Goal: Task Accomplishment & Management: Complete application form

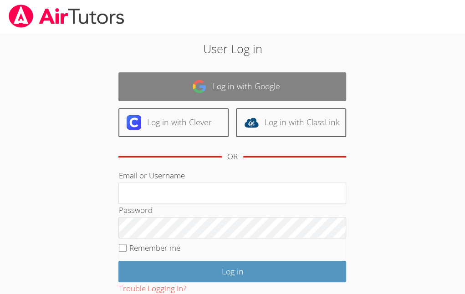
click at [226, 88] on link "Log in with Google" at bounding box center [232, 86] width 228 height 29
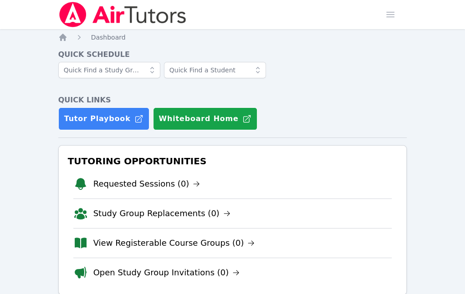
click at [0, 0] on link "Sessions" at bounding box center [0, 0] width 0 height 0
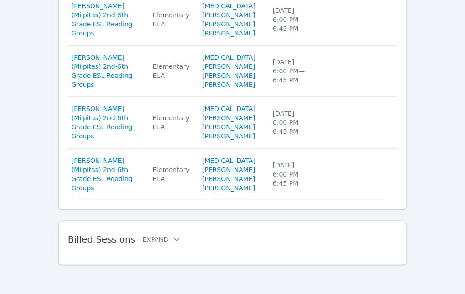
scroll to position [728, 0]
click at [155, 237] on button "Expand" at bounding box center [162, 239] width 39 height 9
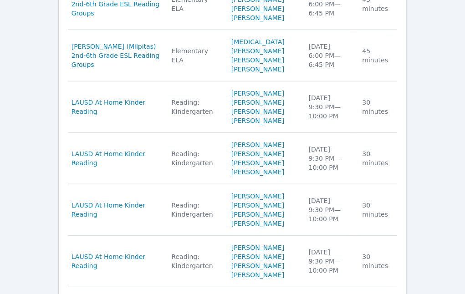
scroll to position [890, 0]
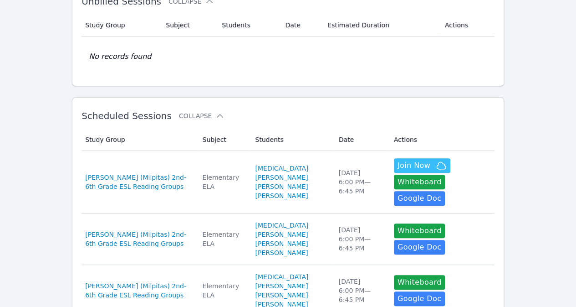
scroll to position [8, 0]
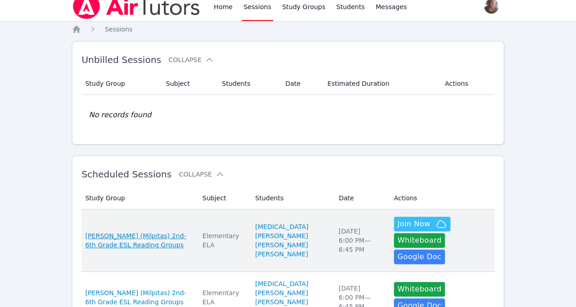
click at [131, 231] on span "[PERSON_NAME] (Milpitas) 2nd-6th Grade ESL Reading Groups" at bounding box center [138, 240] width 106 height 18
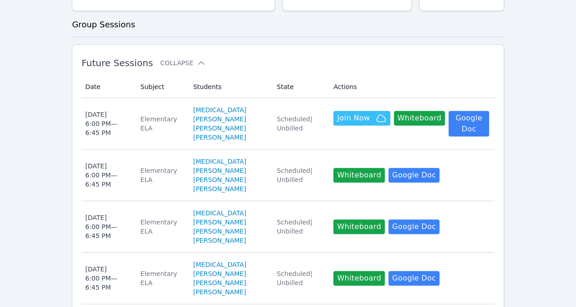
scroll to position [236, 0]
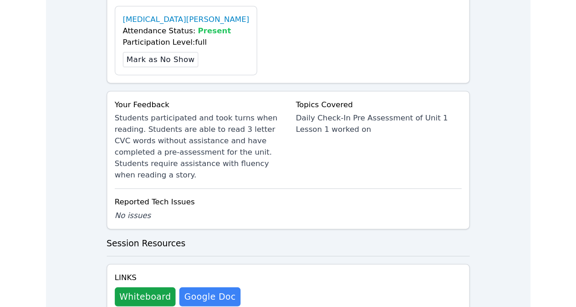
scroll to position [534, 0]
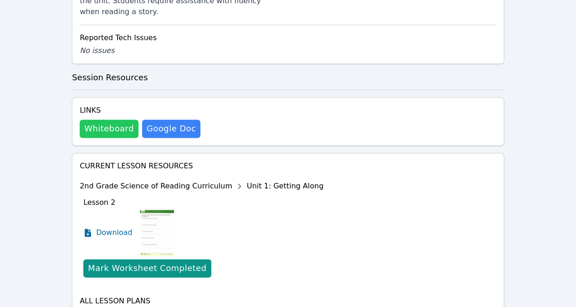
click at [108, 119] on button "Whiteboard" at bounding box center [109, 128] width 59 height 18
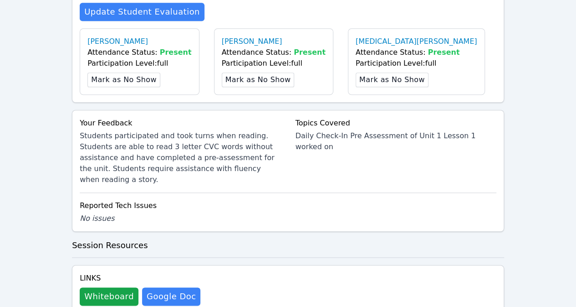
scroll to position [369, 0]
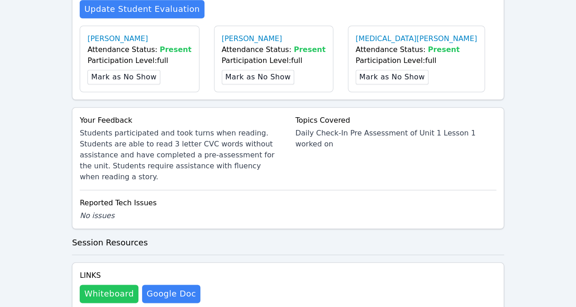
click at [101, 284] on button "Whiteboard" at bounding box center [109, 293] width 59 height 18
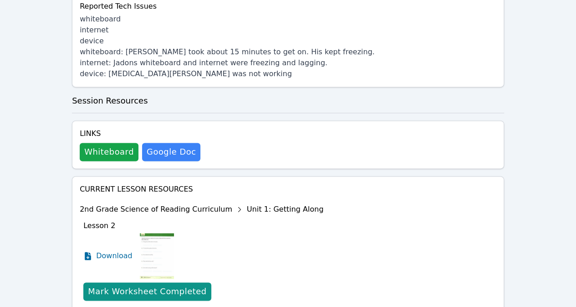
scroll to position [591, 0]
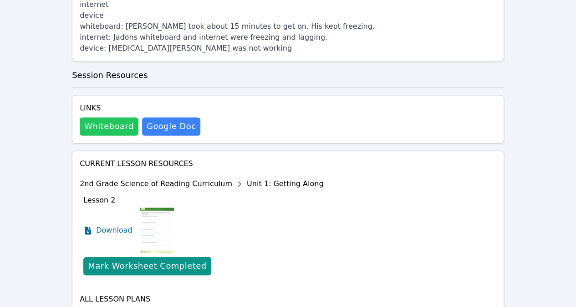
click at [103, 117] on button "Whiteboard" at bounding box center [109, 126] width 59 height 18
click at [108, 117] on button "Whiteboard" at bounding box center [109, 126] width 59 height 18
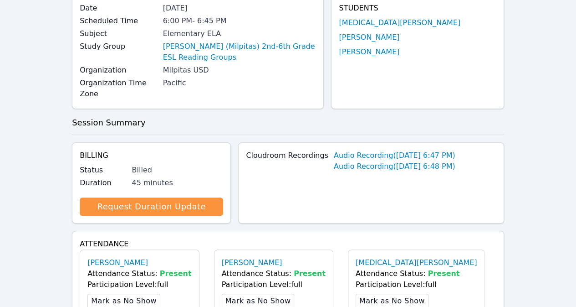
scroll to position [0, 0]
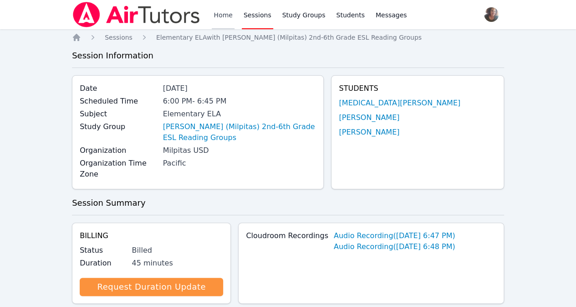
click at [216, 19] on link "Home" at bounding box center [223, 14] width 22 height 29
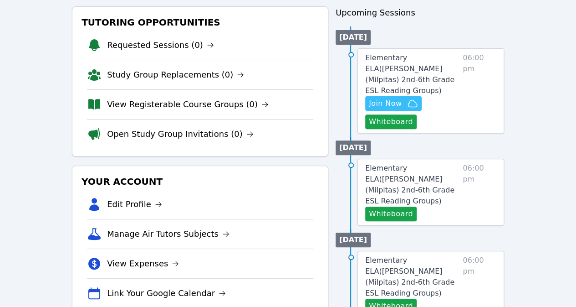
scroll to position [102, 0]
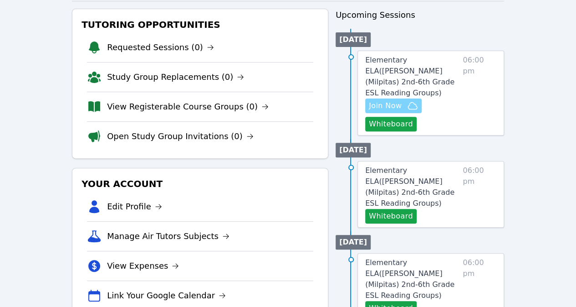
click at [394, 100] on span "Join Now" at bounding box center [385, 105] width 33 height 11
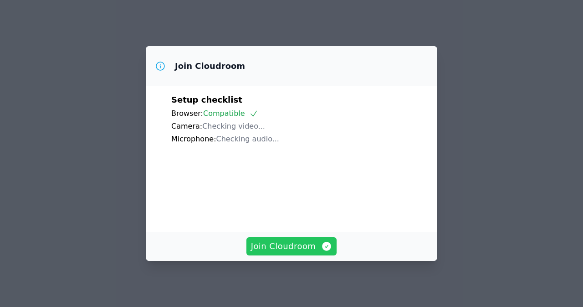
click at [288, 247] on span "Join Cloudroom" at bounding box center [292, 246] width 82 height 13
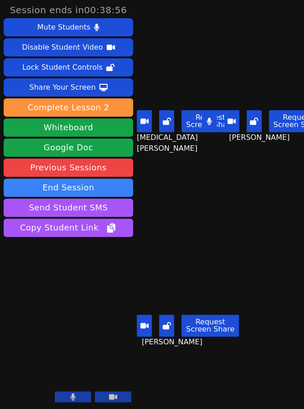
drag, startPoint x: 221, startPoint y: 0, endPoint x: 99, endPoint y: 282, distance: 307.7
click at [99, 282] on aside "Session ends in 00:38:56 Mute Students Disable Student Video Lock Student Contr…" at bounding box center [68, 204] width 137 height 409
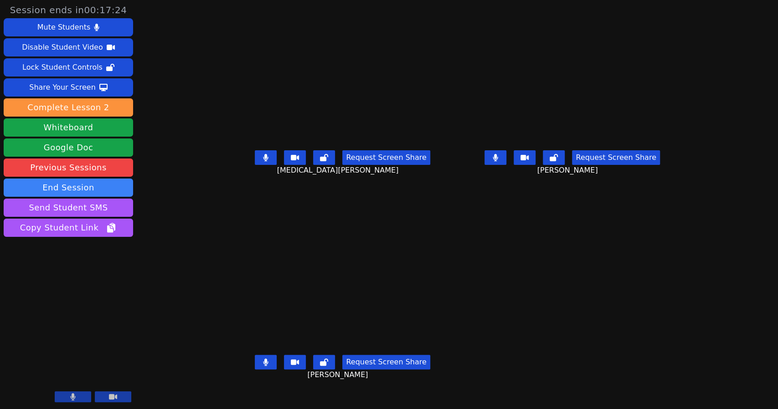
click at [498, 161] on icon at bounding box center [494, 157] width 5 height 7
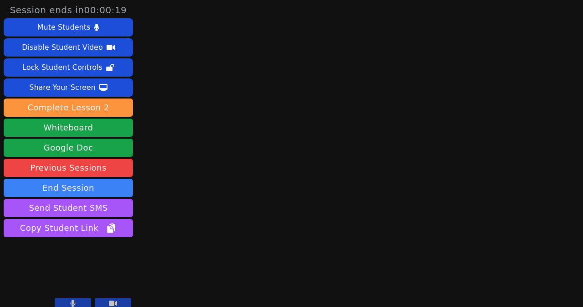
click at [269, 158] on div "Session ends in 00:00:19 Mute Students Disable Student Video Lock Student Contr…" at bounding box center [291, 153] width 583 height 307
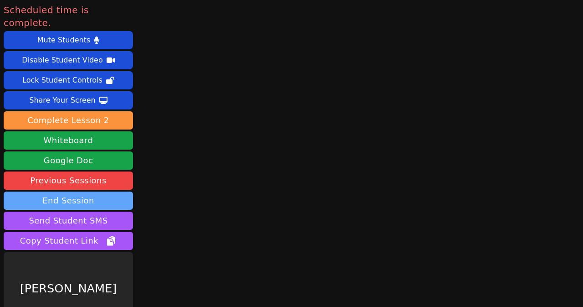
click at [103, 194] on button "End Session" at bounding box center [68, 200] width 129 height 18
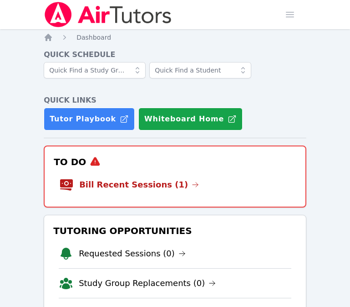
scroll to position [137, 0]
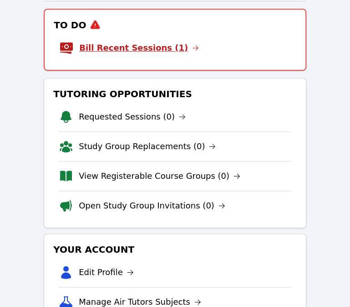
click at [154, 44] on link "Bill Recent Sessions (1)" at bounding box center [139, 47] width 120 height 13
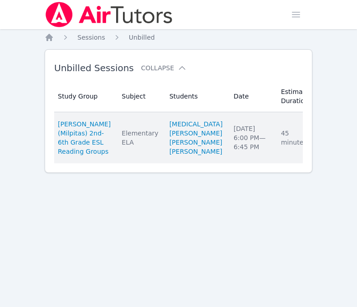
click at [324, 145] on link "Complete" at bounding box center [346, 137] width 44 height 15
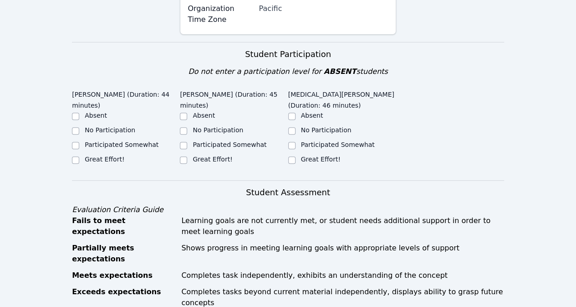
scroll to position [175, 0]
click at [75, 159] on input "Great Effort!" at bounding box center [75, 159] width 7 height 7
checkbox input "true"
click at [77, 143] on input "Participated Somewhat" at bounding box center [75, 144] width 7 height 7
checkbox input "true"
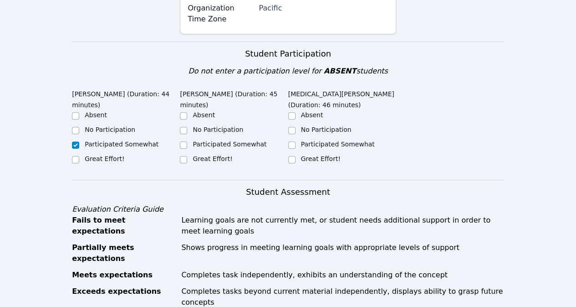
click at [100, 156] on label "Great Effort!" at bounding box center [105, 158] width 40 height 7
click at [79, 156] on input "Great Effort!" at bounding box center [75, 159] width 7 height 7
checkbox input "true"
checkbox input "false"
click at [184, 159] on input "Great Effort!" at bounding box center [183, 159] width 7 height 7
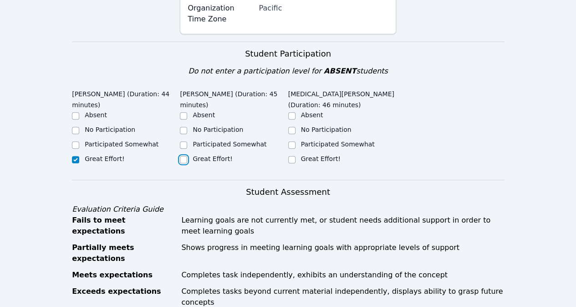
checkbox input "true"
click at [294, 156] on input "Great Effort!" at bounding box center [291, 159] width 7 height 7
checkbox input "true"
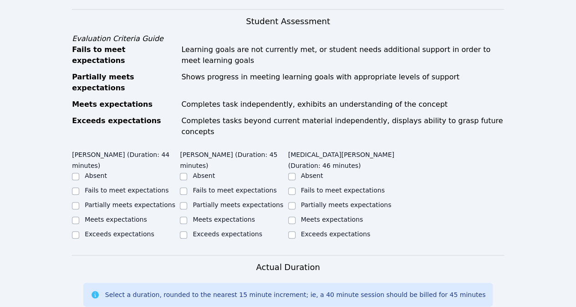
scroll to position [346, 0]
click at [78, 230] on input "Exceeds expectations" at bounding box center [75, 233] width 7 height 7
checkbox input "true"
click at [182, 214] on div at bounding box center [183, 219] width 7 height 11
click at [183, 216] on input "Meets expectations" at bounding box center [183, 219] width 7 height 7
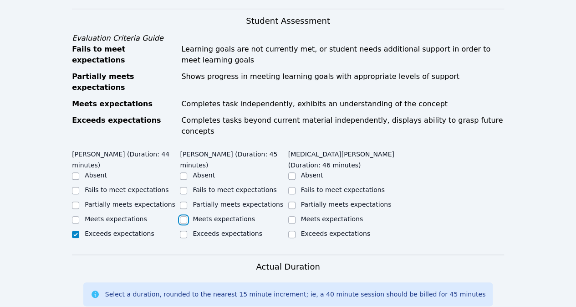
checkbox input "true"
click at [292, 216] on input "Meets expectations" at bounding box center [291, 219] width 7 height 7
checkbox input "true"
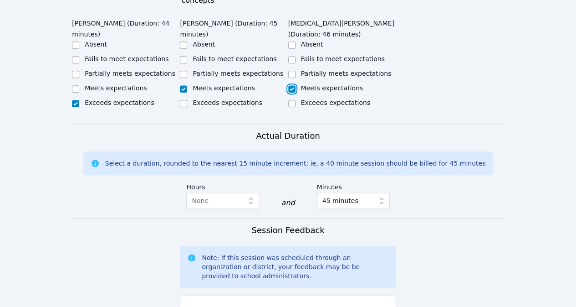
scroll to position [478, 0]
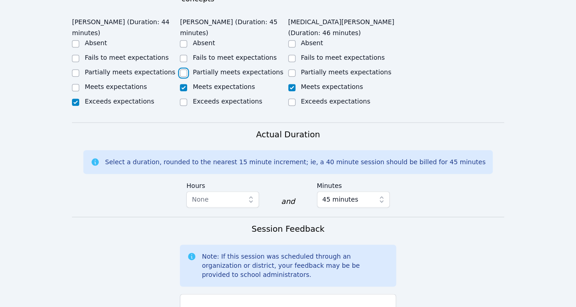
click at [186, 69] on input "Partially meets expectations" at bounding box center [183, 72] width 7 height 7
checkbox input "true"
checkbox input "false"
click at [350, 100] on form "Student Participation Do not enter a participation level for ABSENT students [P…" at bounding box center [288, 123] width 432 height 768
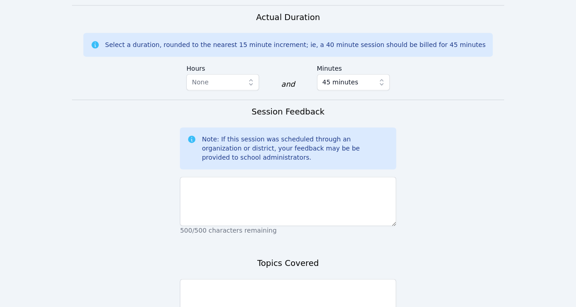
scroll to position [595, 0]
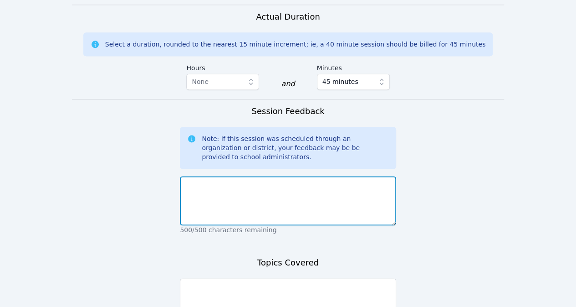
click at [295, 176] on textarea at bounding box center [288, 200] width 216 height 49
type textarea "A"
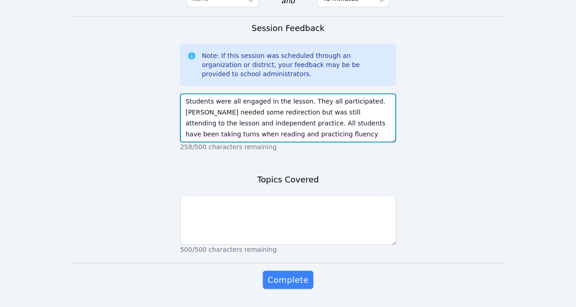
scroll to position [681, 0]
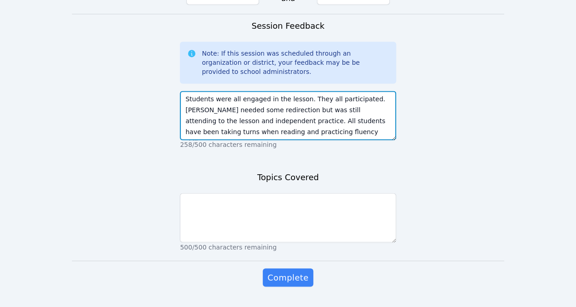
type textarea "Students were all engaged in the lesson. They all participated. [PERSON_NAME] n…"
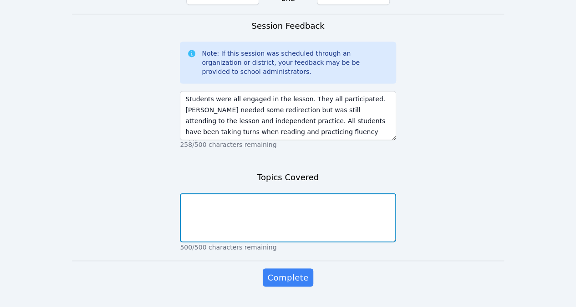
click at [281, 193] on textarea at bounding box center [288, 217] width 216 height 49
type textarea "R"
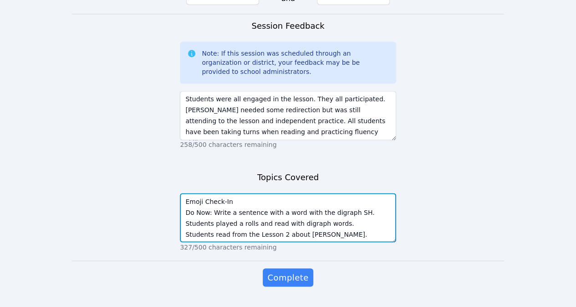
scroll to position [7, 0]
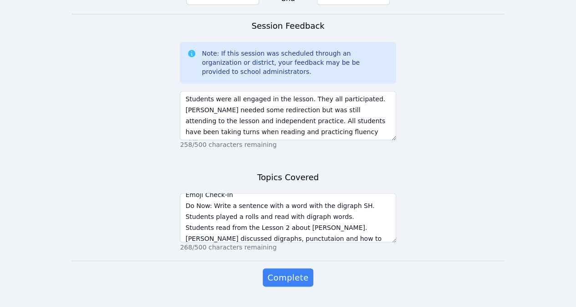
click at [277, 242] on p "268/500 characters remaining" at bounding box center [288, 246] width 216 height 9
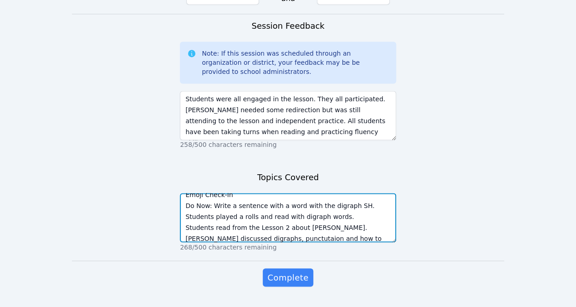
click at [276, 214] on textarea "Emoji Check-In Do Now: Write a sentence with a word with the digraph SH. Studen…" at bounding box center [288, 217] width 216 height 49
click at [350, 213] on textarea "Emoji Check-In Do Now: Write a sentence with a word with the digraph SH. Studen…" at bounding box center [288, 217] width 216 height 49
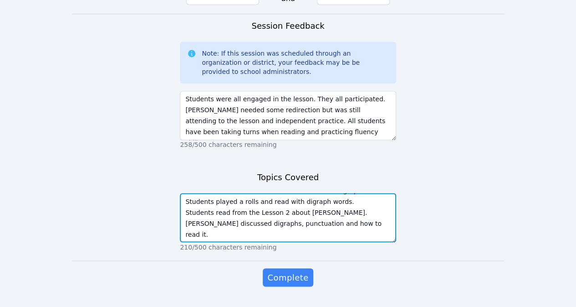
scroll to position [0, 0]
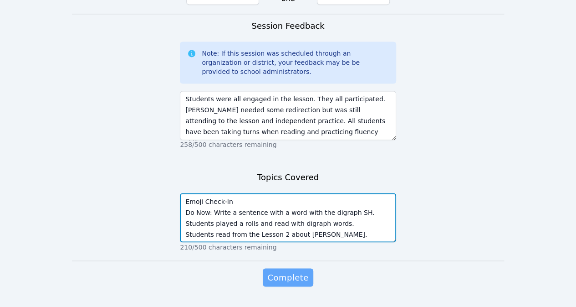
type textarea "Emoji Check-In Do Now: Write a sentence with a word with the digraph SH. Studen…"
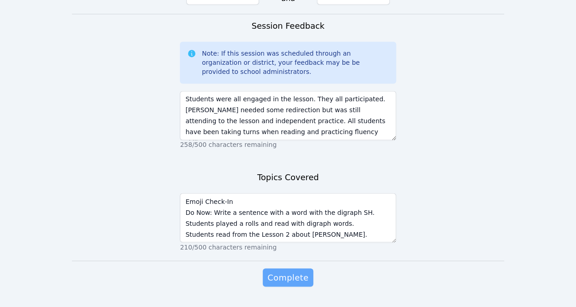
click at [301, 268] on div "Complete" at bounding box center [288, 286] width 216 height 36
click at [287, 268] on button "Complete" at bounding box center [288, 277] width 50 height 18
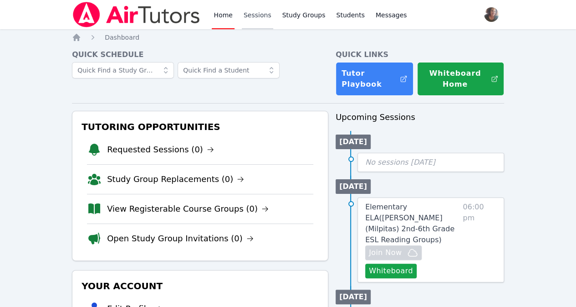
click at [256, 19] on link "Sessions" at bounding box center [257, 14] width 31 height 29
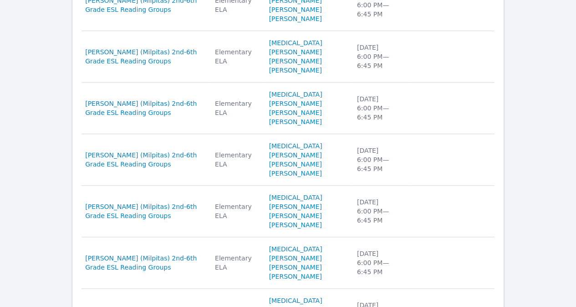
scroll to position [534, 0]
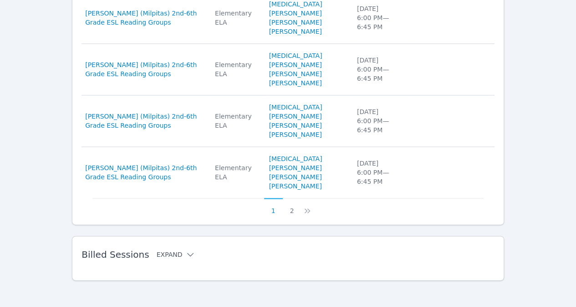
click at [186, 250] on icon at bounding box center [190, 254] width 9 height 9
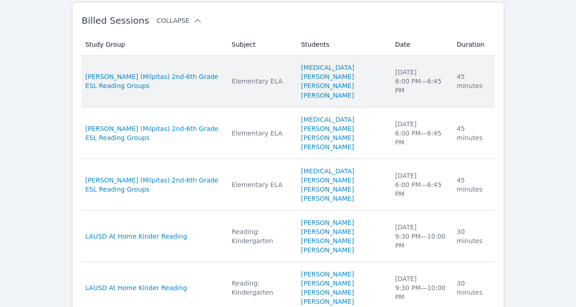
scroll to position [768, 0]
